Goal: Task Accomplishment & Management: Manage account settings

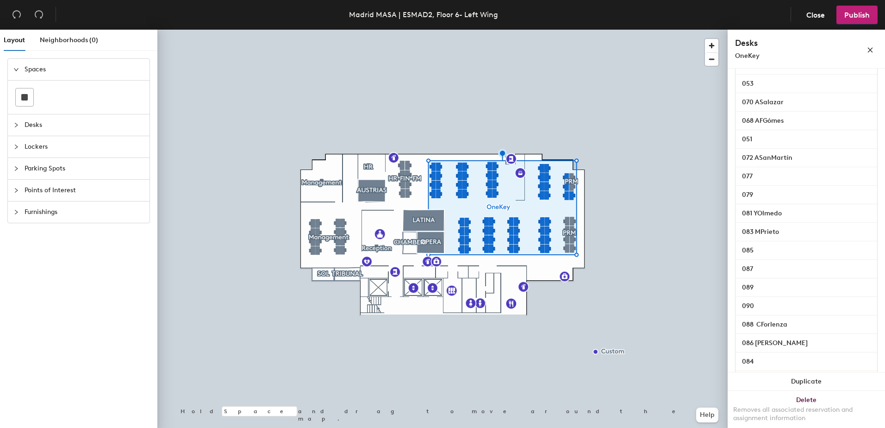
scroll to position [946, 0]
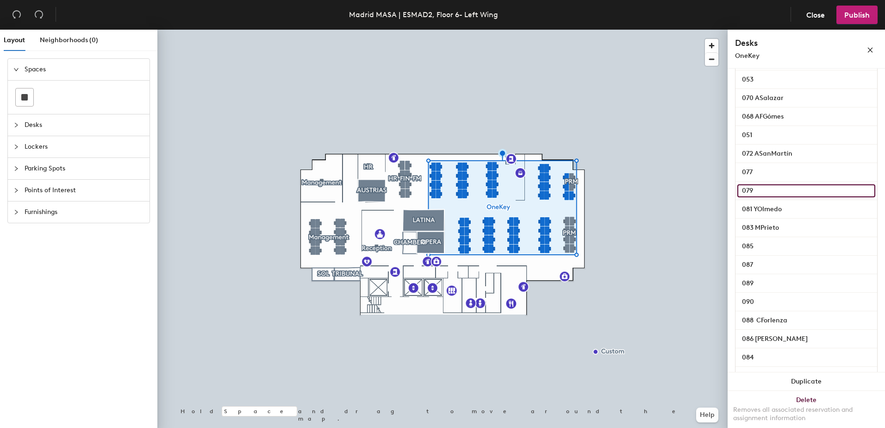
click at [765, 197] on input "079" at bounding box center [807, 190] width 138 height 13
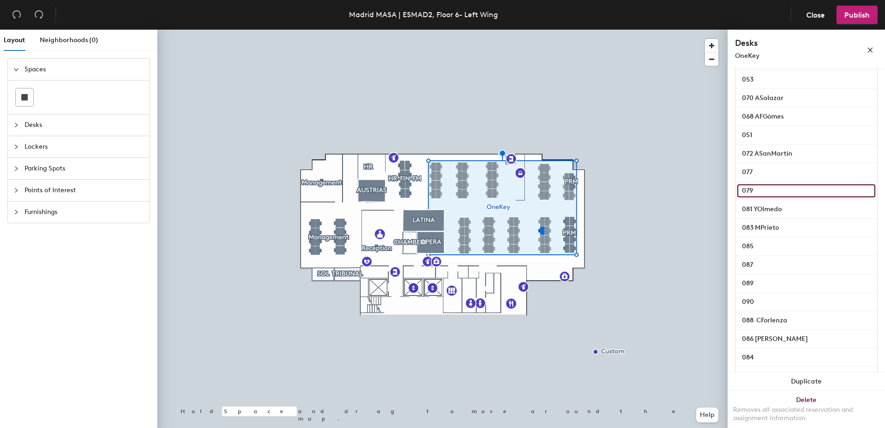
click at [765, 197] on input "079" at bounding box center [807, 190] width 138 height 13
paste input "Anna Ebenberger"
type input "079 Anna Ebenberger"
click at [855, 19] on span "Publish" at bounding box center [857, 15] width 25 height 9
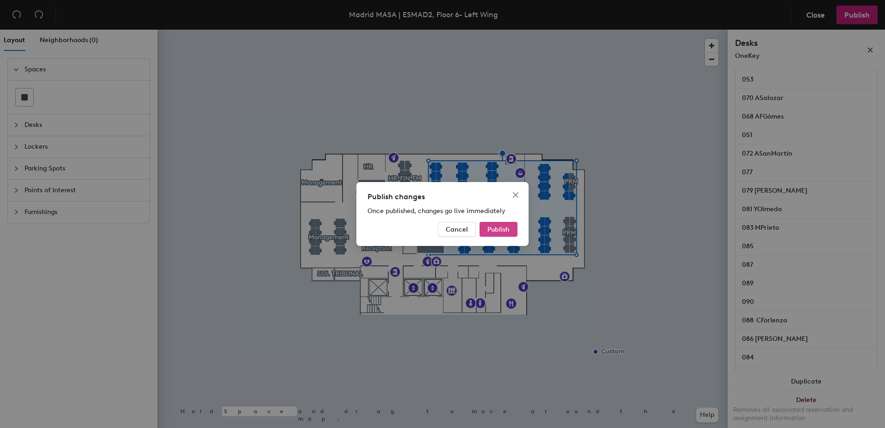
click at [496, 228] on span "Publish" at bounding box center [499, 230] width 22 height 8
